Goal: Information Seeking & Learning: Learn about a topic

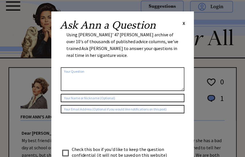
click at [183, 20] on span "X" at bounding box center [184, 23] width 3 height 6
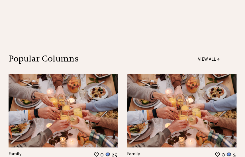
scroll to position [394, 0]
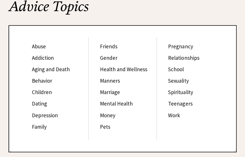
scroll to position [67, 0]
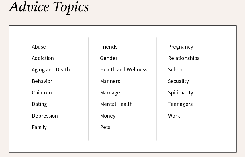
click at [39, 89] on link "Children" at bounding box center [42, 92] width 20 height 7
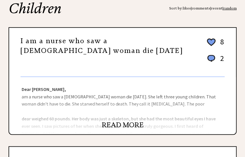
scroll to position [67, 0]
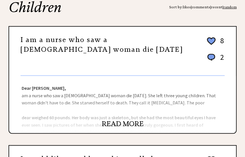
click at [125, 123] on link "READ MORE" at bounding box center [123, 123] width 42 height 9
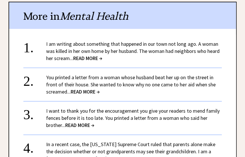
scroll to position [358, 0]
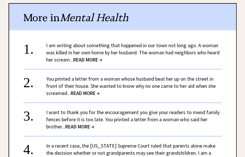
click at [82, 57] on span "READ MORE →" at bounding box center [87, 59] width 29 height 7
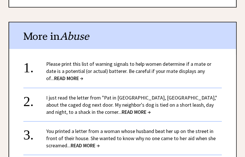
scroll to position [470, 0]
click at [102, 68] on link "Please print this list of warning signals to help women determine if a mate or …" at bounding box center [128, 70] width 165 height 21
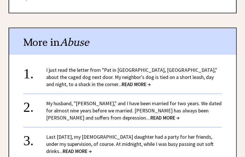
scroll to position [536, 0]
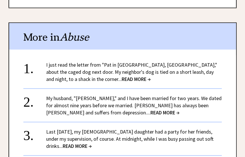
click at [63, 142] on span "READ MORE →" at bounding box center [77, 145] width 29 height 7
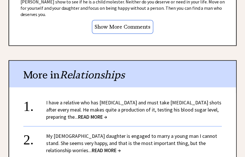
scroll to position [524, 0]
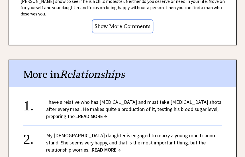
click at [61, 98] on link "I have a relative who has diabetes and must take insulin shots after every meal…" at bounding box center [133, 108] width 175 height 21
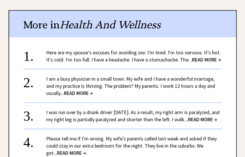
scroll to position [540, 0]
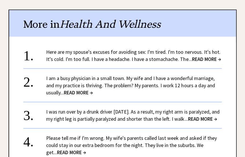
click at [103, 48] on link "Here are my spouse's excuses for avoiding sex: I'm tired. I'm too nervous. It's…" at bounding box center [133, 55] width 175 height 14
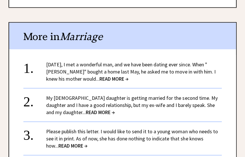
scroll to position [486, 0]
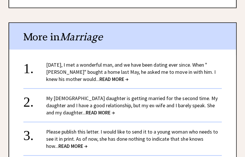
click at [83, 61] on link "Two years ago, I met a wonderful man, and we have been dating ever since. When …" at bounding box center [130, 71] width 169 height 21
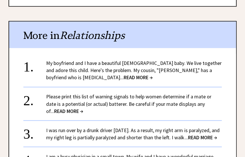
scroll to position [453, 0]
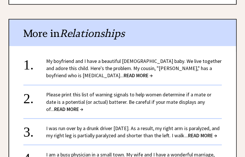
click at [70, 57] on div "My boyfriend and I have a beautiful [DEMOGRAPHIC_DATA] baby. We live together a…" at bounding box center [134, 67] width 176 height 21
click at [124, 72] on span "READ MORE →" at bounding box center [138, 75] width 29 height 7
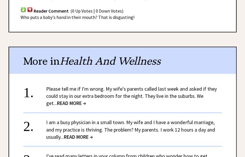
scroll to position [427, 0]
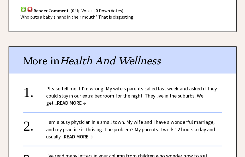
click at [62, 85] on link "Please tell me if I'm wrong. My wife's parents called last week and asked if th…" at bounding box center [131, 95] width 171 height 21
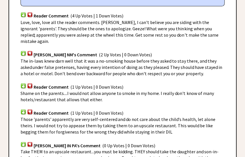
scroll to position [383, 0]
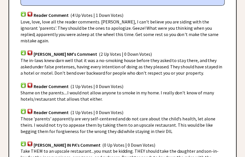
click at [30, 11] on img at bounding box center [30, 13] width 6 height 5
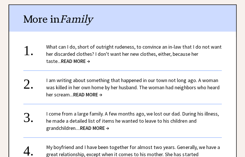
scroll to position [589, 0]
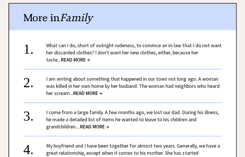
click at [100, 123] on span "READ MORE →" at bounding box center [94, 126] width 29 height 7
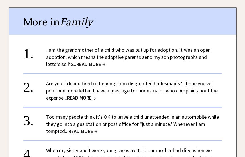
scroll to position [521, 0]
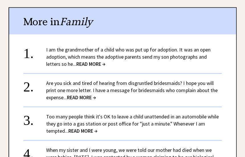
click at [85, 60] on span "READ MORE →" at bounding box center [90, 63] width 29 height 7
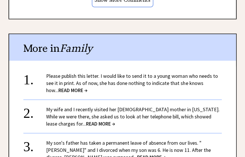
scroll to position [512, 0]
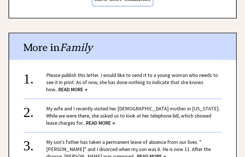
click at [58, 86] on span "READ MORE →" at bounding box center [72, 89] width 29 height 7
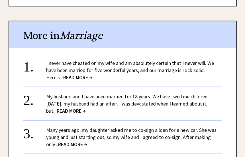
scroll to position [516, 0]
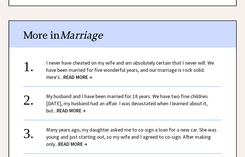
click at [78, 73] on span "READ MORE →" at bounding box center [77, 76] width 29 height 7
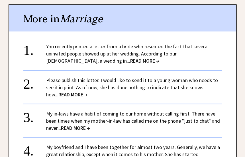
scroll to position [473, 0]
